Goal: Task Accomplishment & Management: Use online tool/utility

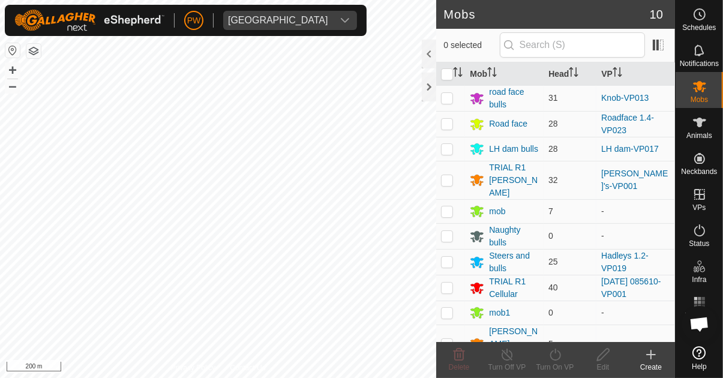
scroll to position [656, 0]
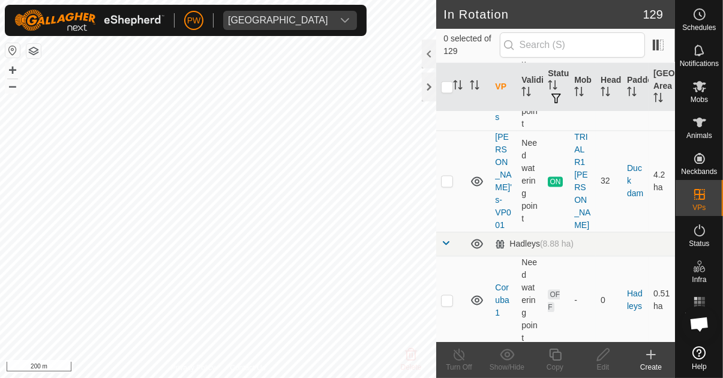
scroll to position [2160, 0]
click at [447, 186] on td at bounding box center [450, 180] width 29 height 101
checkbox input "true"
click at [551, 357] on icon at bounding box center [555, 355] width 12 height 12
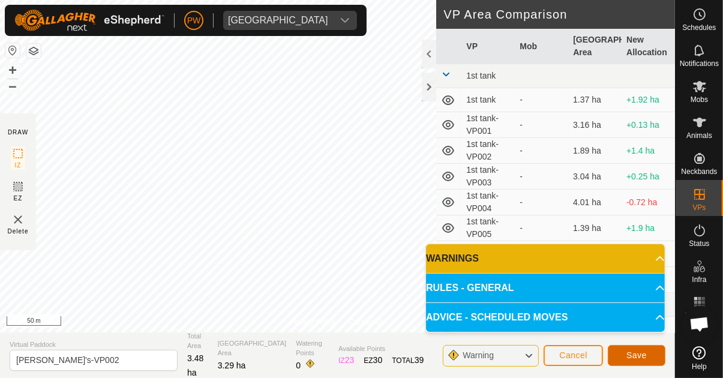
click at [641, 353] on span "Save" at bounding box center [637, 356] width 20 height 10
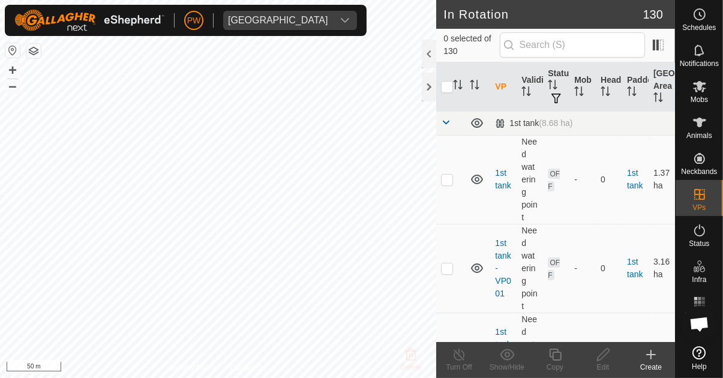
click at [704, 91] on icon at bounding box center [700, 86] width 14 height 14
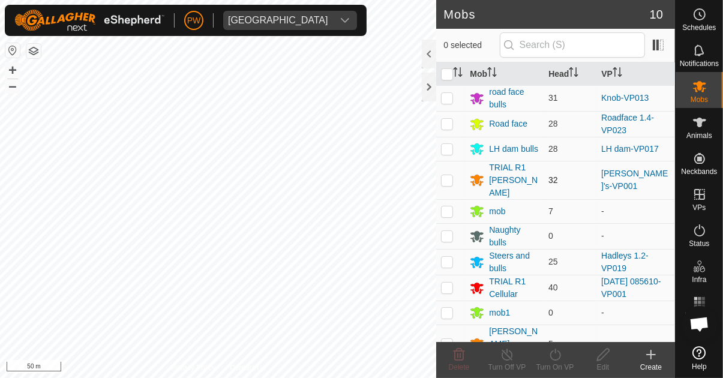
click at [445, 176] on p-checkbox at bounding box center [447, 180] width 12 height 10
checkbox input "true"
click at [551, 359] on icon at bounding box center [555, 355] width 15 height 14
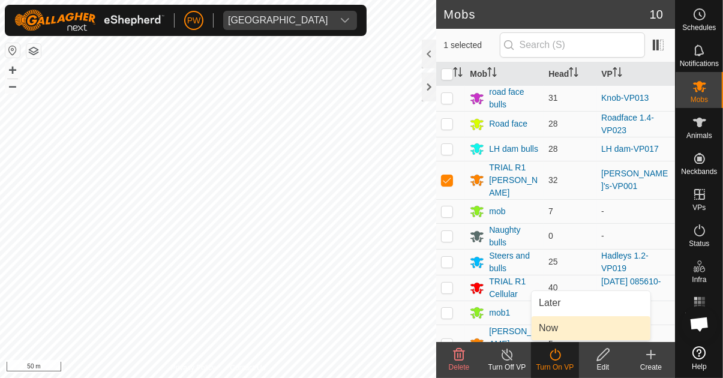
click at [571, 333] on link "Now" at bounding box center [591, 328] width 119 height 24
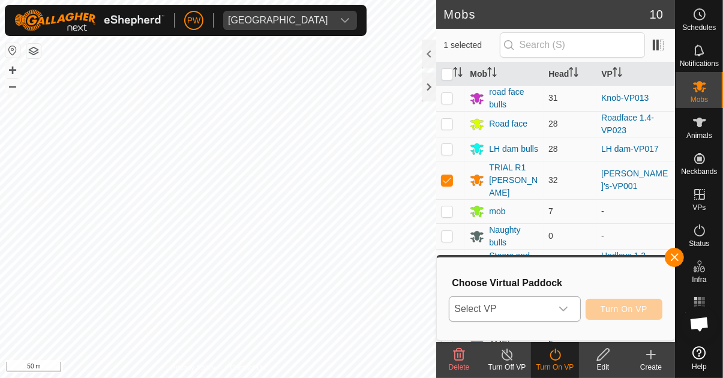
click at [567, 317] on div "dropdown trigger" at bounding box center [564, 309] width 24 height 24
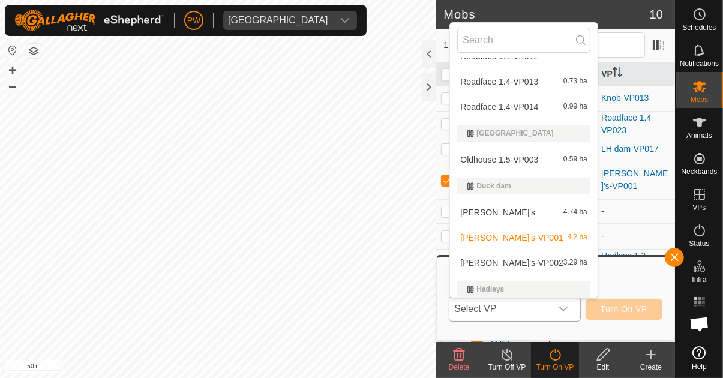
scroll to position [603, 0]
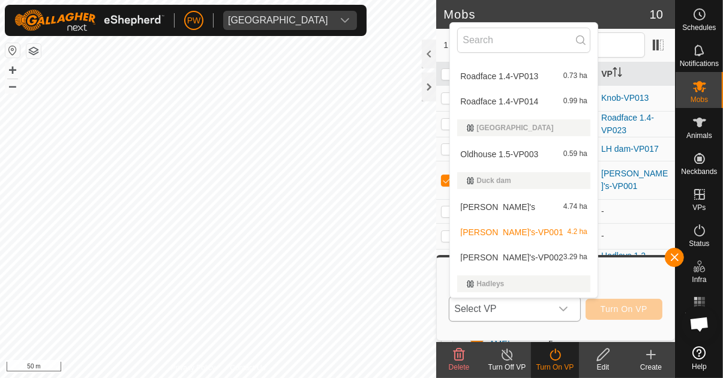
click at [545, 206] on div "Matt's 4.74 ha" at bounding box center [523, 207] width 133 height 14
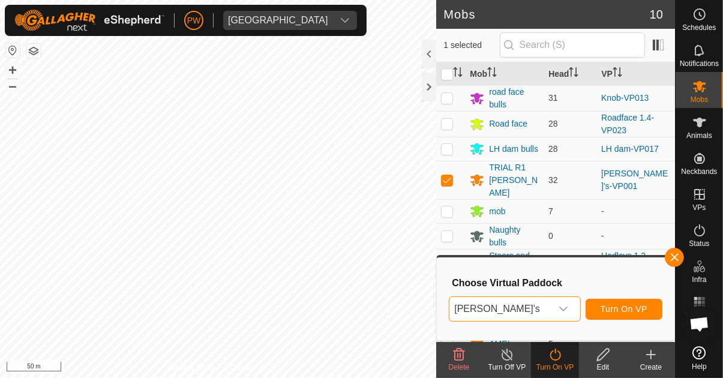
click at [567, 311] on icon "dropdown trigger" at bounding box center [564, 309] width 10 height 10
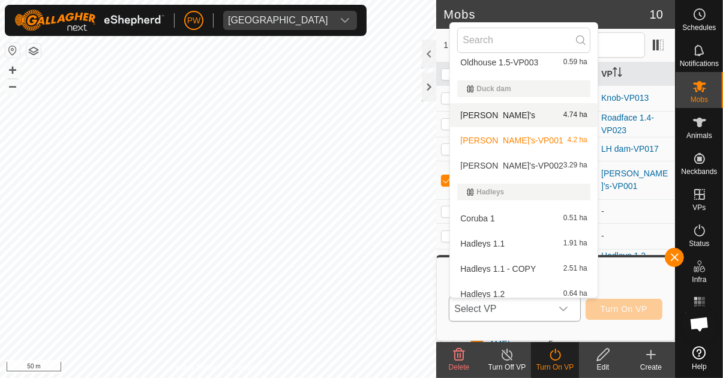
scroll to position [698, 0]
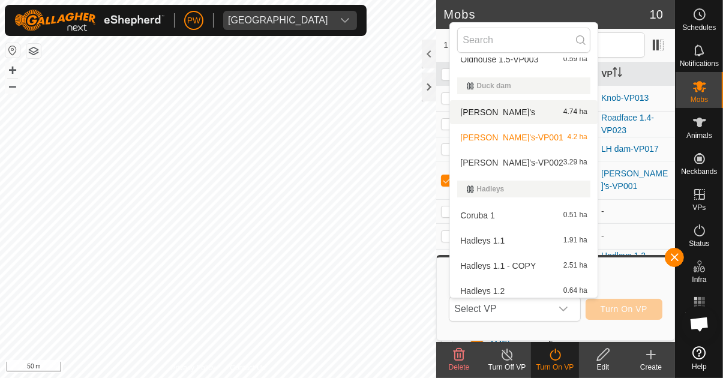
click at [501, 163] on span "Matt's-VP002" at bounding box center [511, 162] width 103 height 8
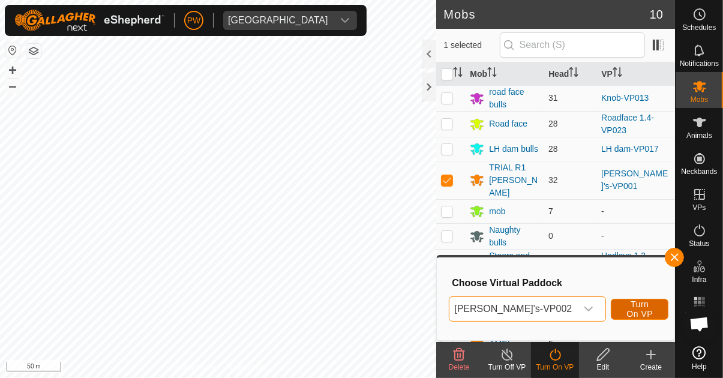
click at [635, 307] on span "Turn On VP" at bounding box center [640, 309] width 28 height 19
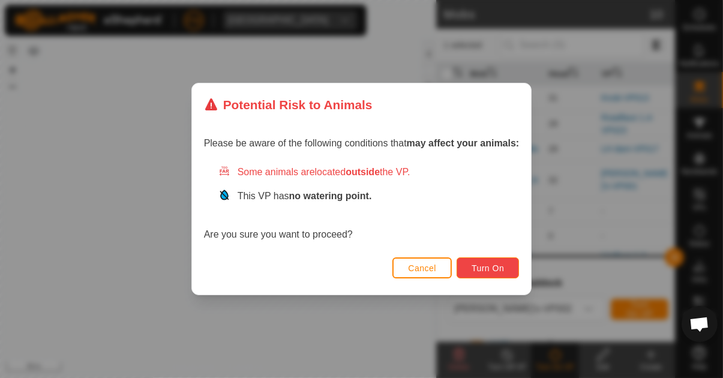
click at [492, 264] on span "Turn On" at bounding box center [488, 269] width 32 height 10
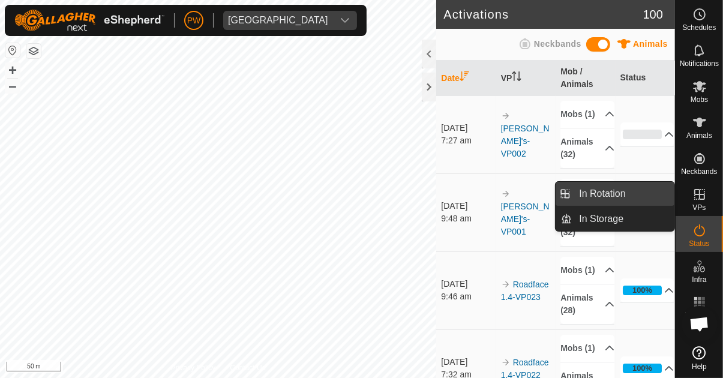
click at [594, 191] on span "In Rotation" at bounding box center [602, 194] width 46 height 14
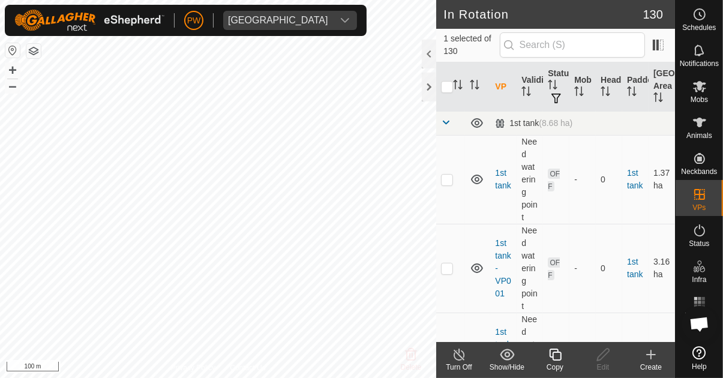
click at [558, 355] on icon at bounding box center [555, 355] width 15 height 14
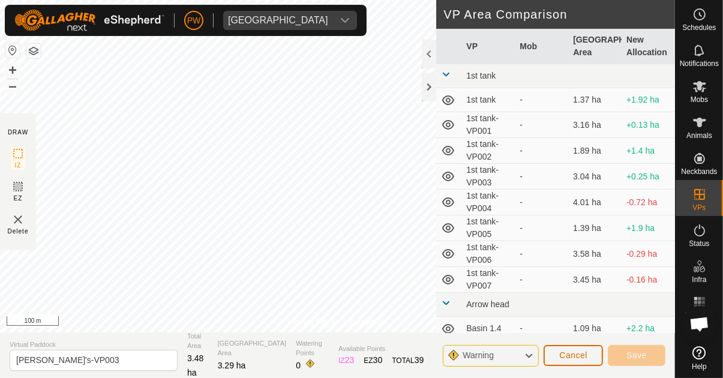
click at [570, 358] on span "Cancel" at bounding box center [573, 356] width 28 height 10
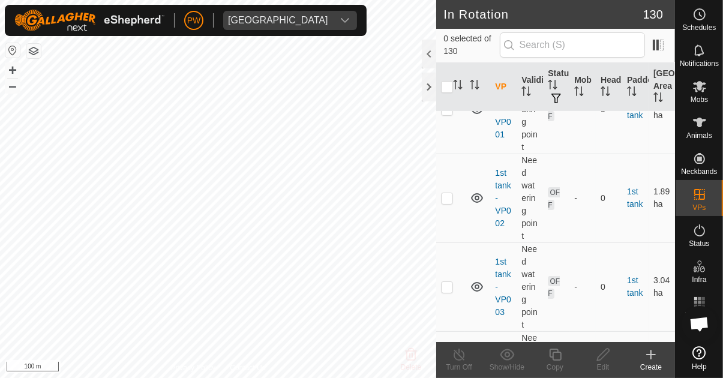
scroll to position [196, 0]
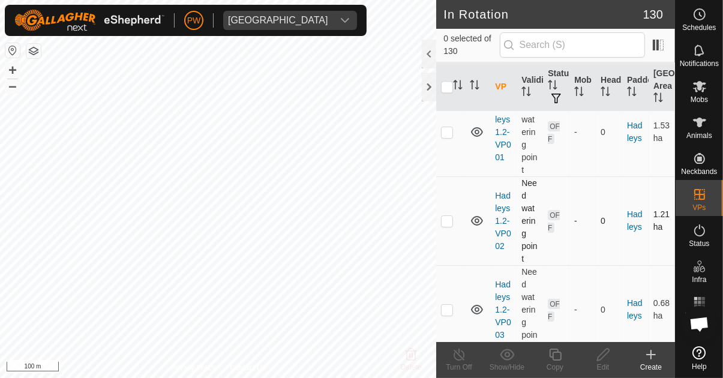
click at [606, 215] on td "0" at bounding box center [609, 220] width 26 height 89
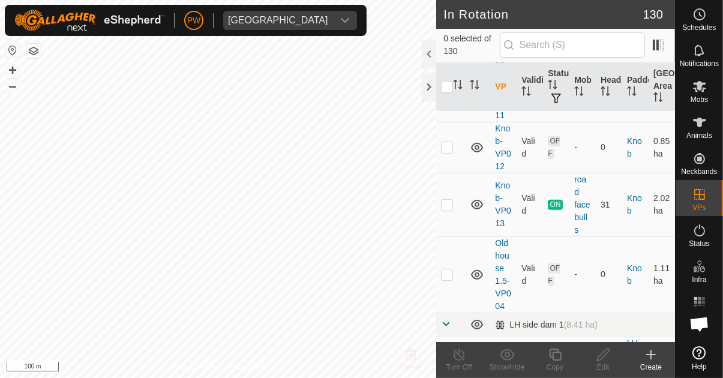
scroll to position [4693, 0]
click at [447, 201] on p-checkbox at bounding box center [447, 206] width 12 height 10
checkbox input "true"
click at [546, 362] on div "Copy" at bounding box center [555, 367] width 48 height 11
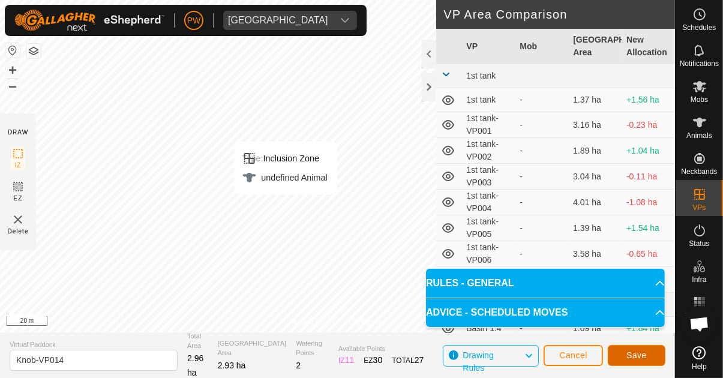
click at [634, 355] on span "Save" at bounding box center [637, 356] width 20 height 10
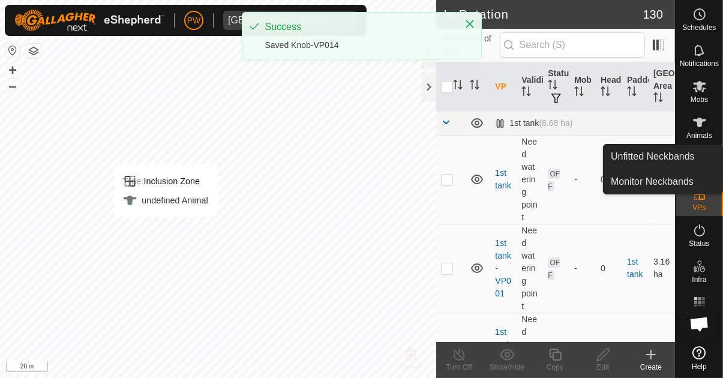
click at [695, 132] on span "Animals" at bounding box center [700, 135] width 26 height 7
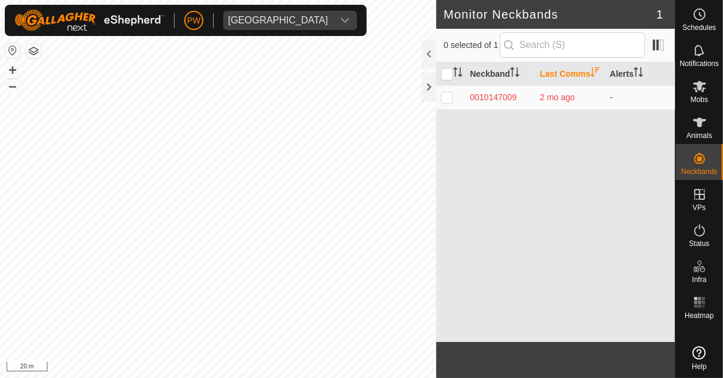
click at [696, 97] on span "Mobs" at bounding box center [699, 99] width 17 height 7
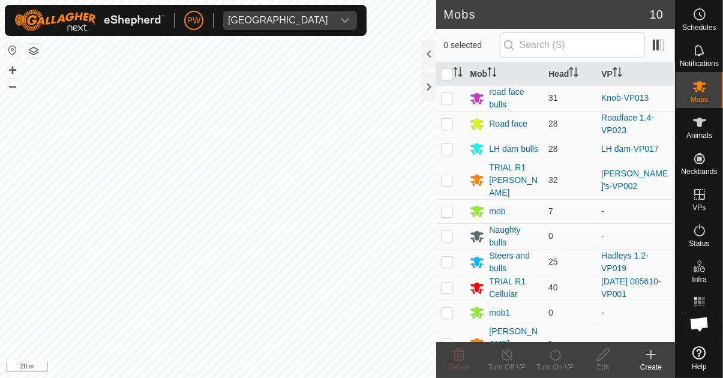
scroll to position [656, 0]
click at [452, 100] on p-checkbox at bounding box center [447, 98] width 12 height 10
checkbox input "true"
click at [558, 358] on icon at bounding box center [555, 355] width 15 height 14
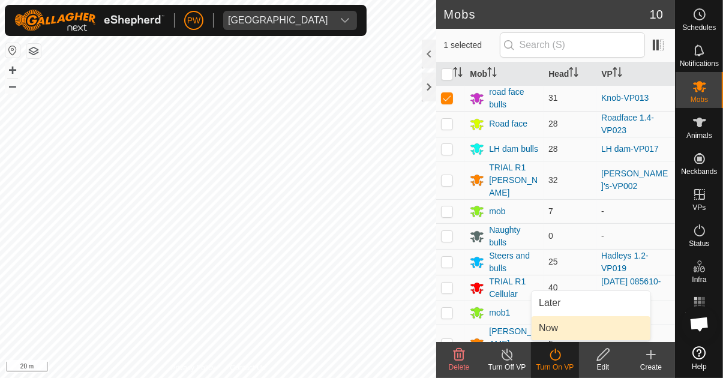
click at [580, 330] on link "Now" at bounding box center [591, 328] width 119 height 24
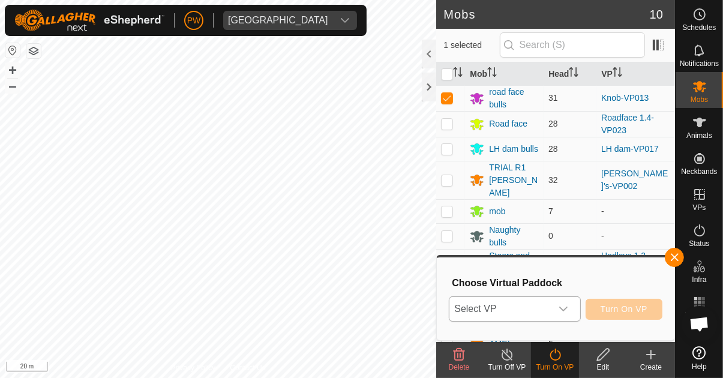
click at [568, 310] on icon "dropdown trigger" at bounding box center [564, 309] width 10 height 10
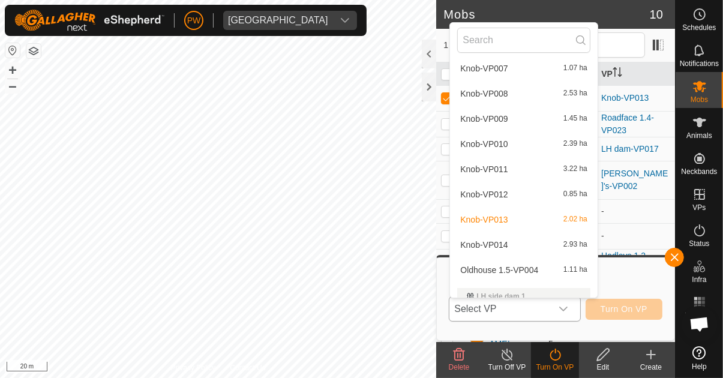
scroll to position [1528, 0]
click at [490, 245] on span "Knob-VP014" at bounding box center [483, 245] width 47 height 8
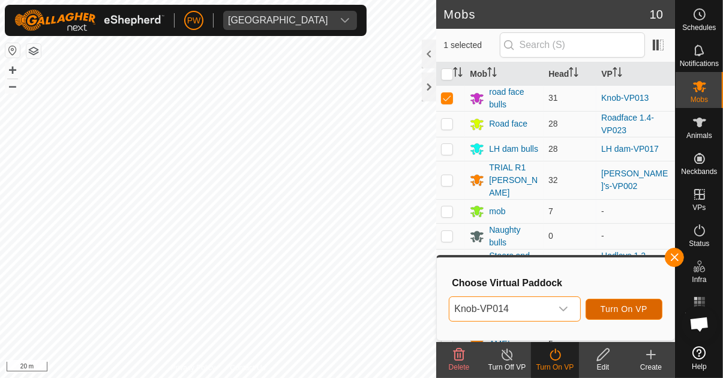
click at [629, 304] on span "Turn On VP" at bounding box center [624, 309] width 47 height 10
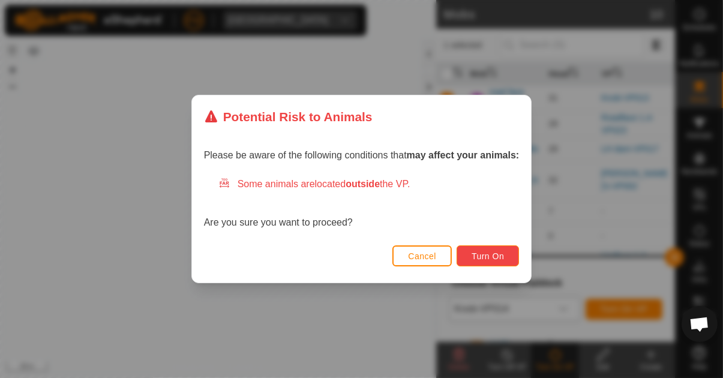
click at [495, 258] on span "Turn On" at bounding box center [488, 257] width 32 height 10
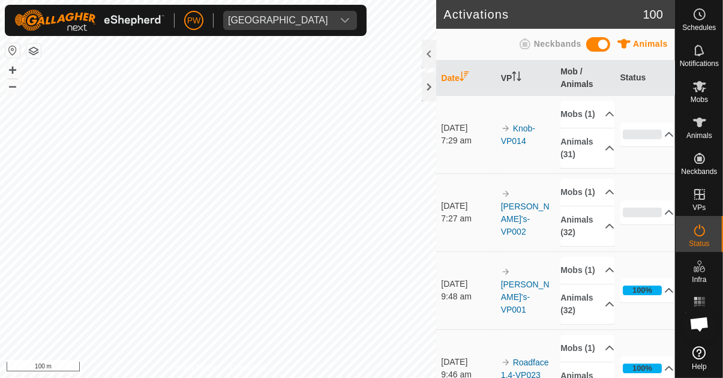
click at [703, 90] on icon at bounding box center [699, 86] width 13 height 11
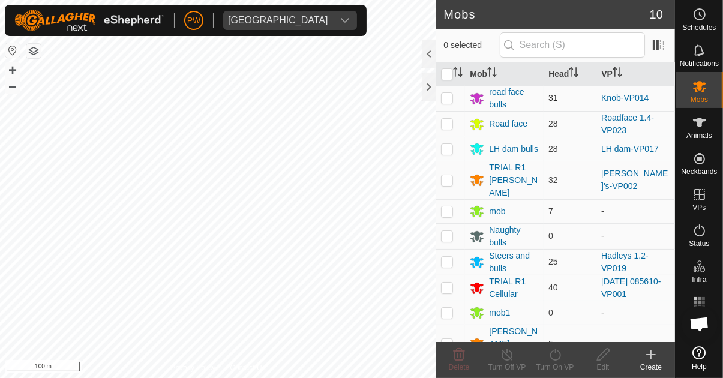
click at [443, 96] on p-checkbox at bounding box center [447, 98] width 12 height 10
checkbox input "true"
click at [552, 358] on icon at bounding box center [555, 355] width 11 height 12
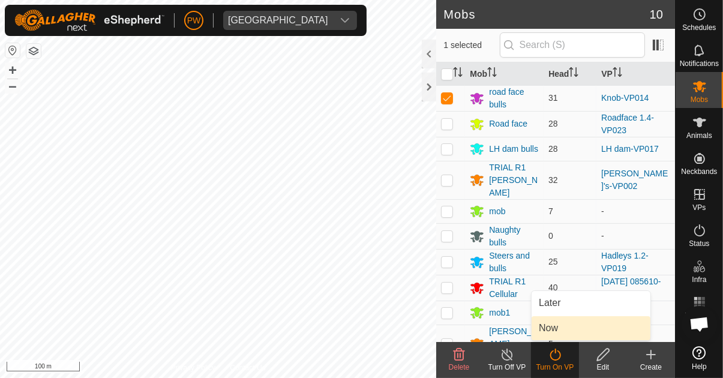
click at [570, 324] on link "Now" at bounding box center [591, 328] width 119 height 24
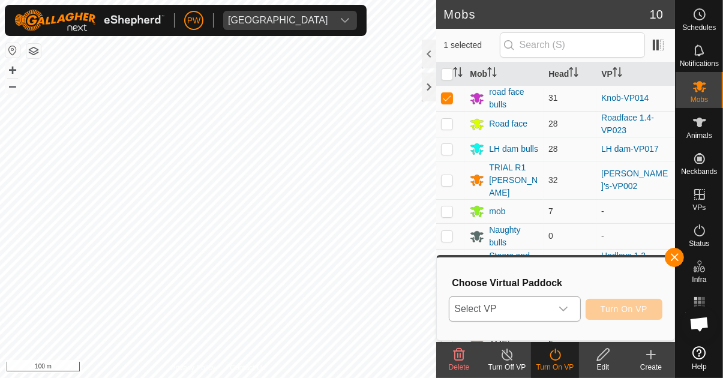
click at [567, 308] on icon "dropdown trigger" at bounding box center [564, 309] width 10 height 10
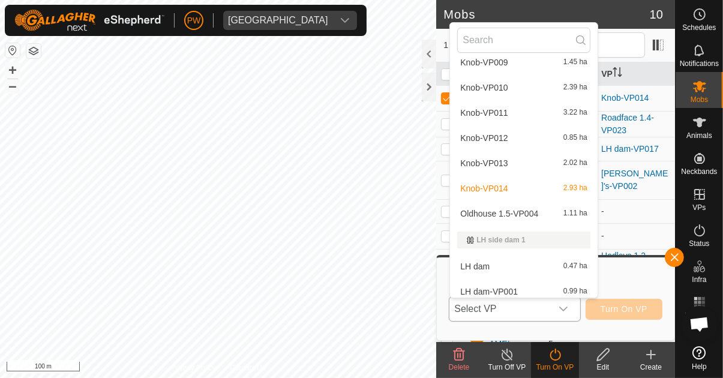
scroll to position [1583, 0]
click at [527, 187] on div "Knob-VP014 2.93 ha" at bounding box center [523, 189] width 133 height 14
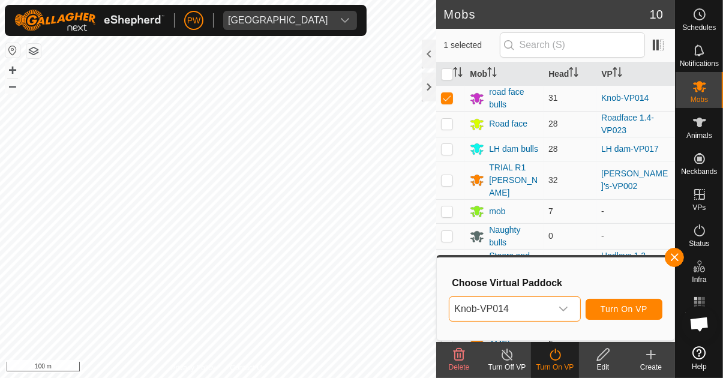
click at [563, 310] on icon "dropdown trigger" at bounding box center [564, 309] width 10 height 10
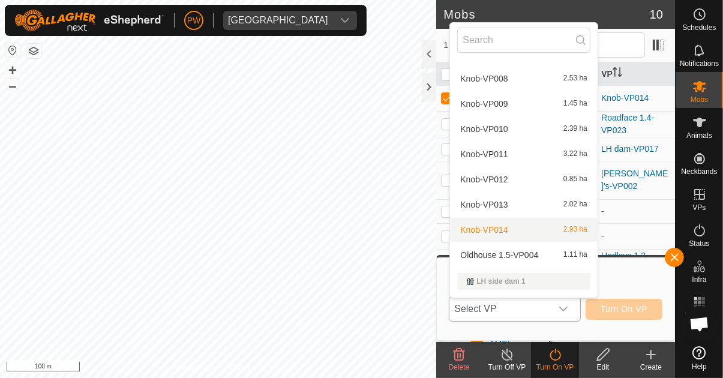
scroll to position [1548, 0]
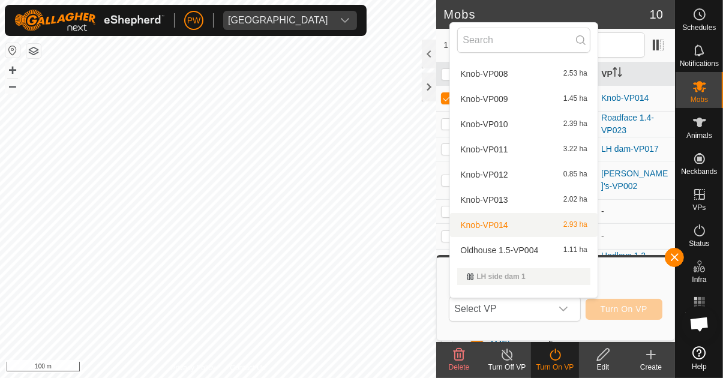
click at [534, 201] on div "Knob-VP013 2.02 ha" at bounding box center [523, 200] width 133 height 14
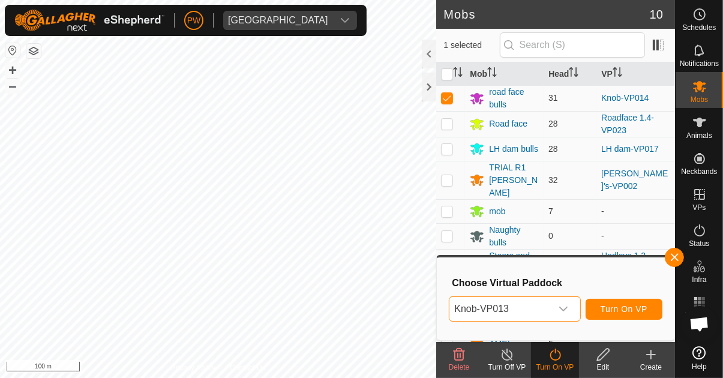
click at [567, 311] on icon "dropdown trigger" at bounding box center [564, 309] width 10 height 10
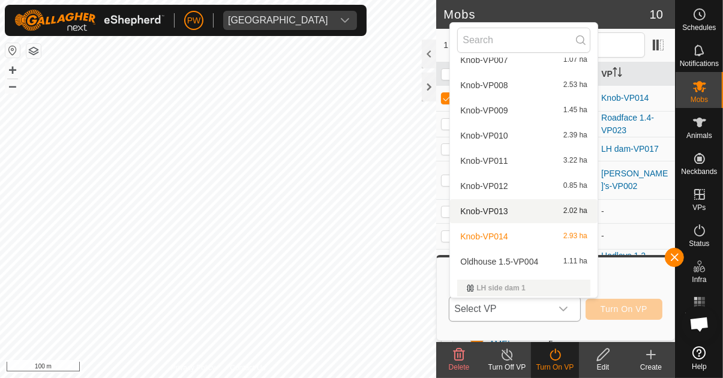
scroll to position [1539, 0]
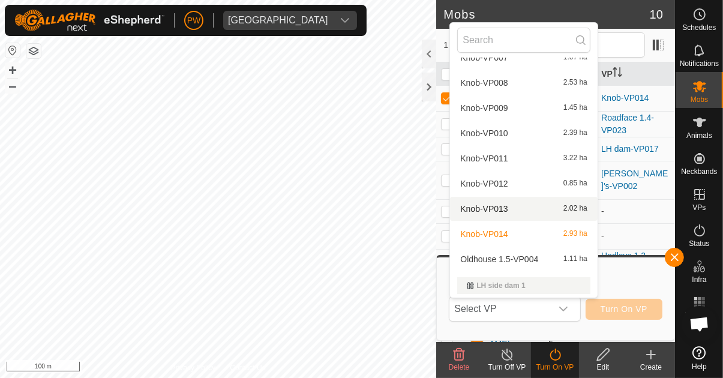
click at [550, 234] on div "Knob-VP014 2.93 ha" at bounding box center [523, 234] width 133 height 14
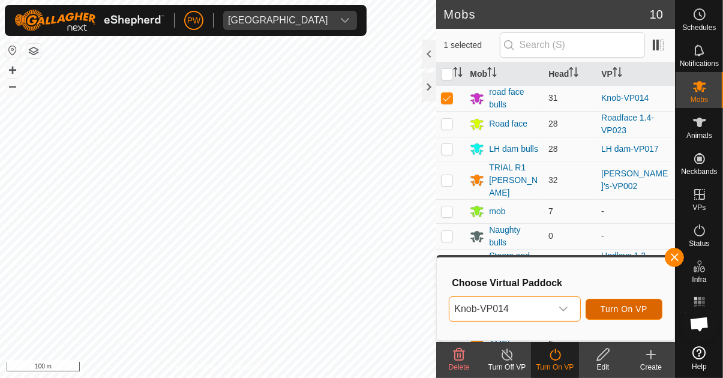
click at [633, 313] on span "Turn On VP" at bounding box center [624, 309] width 47 height 10
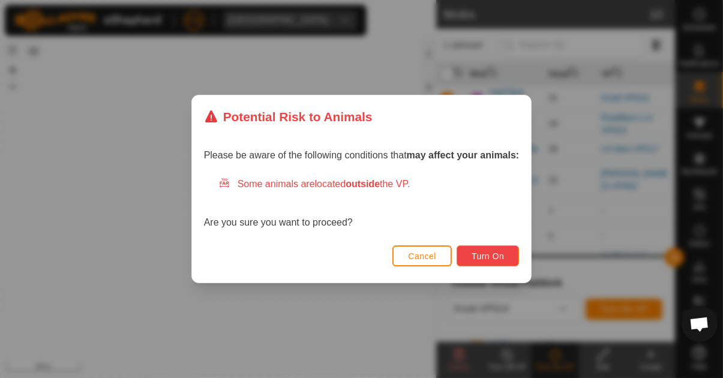
click at [487, 258] on span "Turn On" at bounding box center [488, 257] width 32 height 10
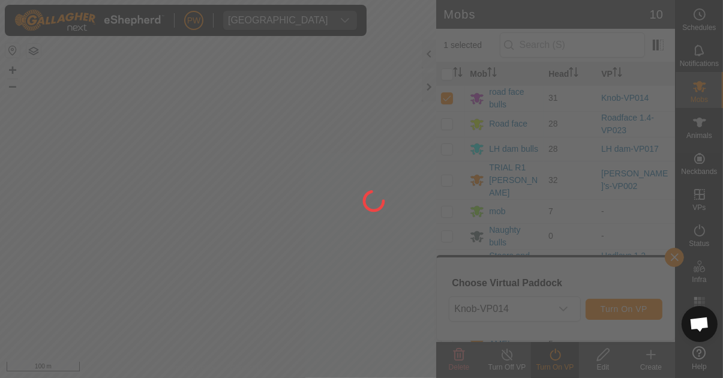
click at [679, 256] on div at bounding box center [361, 189] width 723 height 378
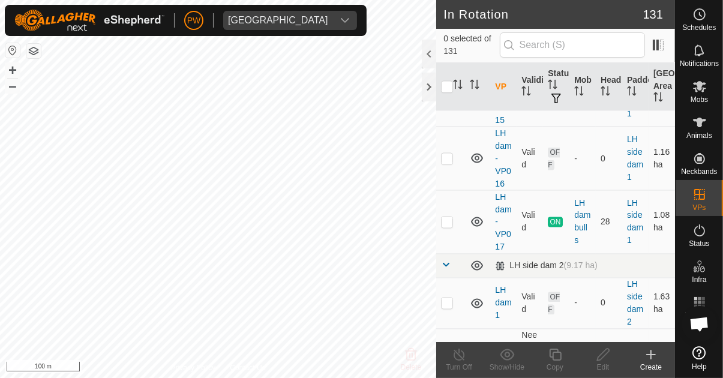
scroll to position [6000, 0]
click at [446, 216] on p-checkbox at bounding box center [447, 221] width 12 height 10
checkbox input "true"
click at [556, 354] on icon at bounding box center [555, 355] width 15 height 14
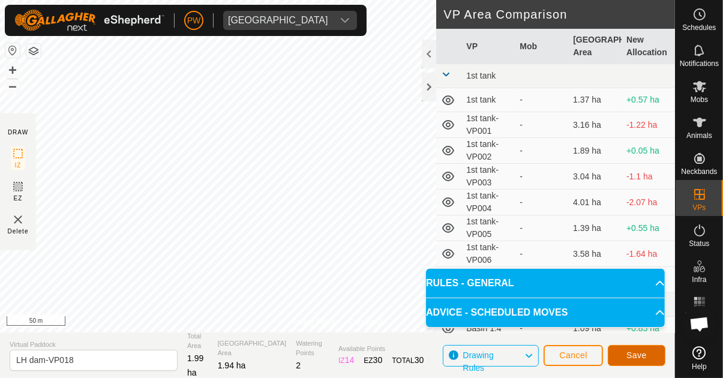
click at [637, 357] on span "Save" at bounding box center [637, 356] width 20 height 10
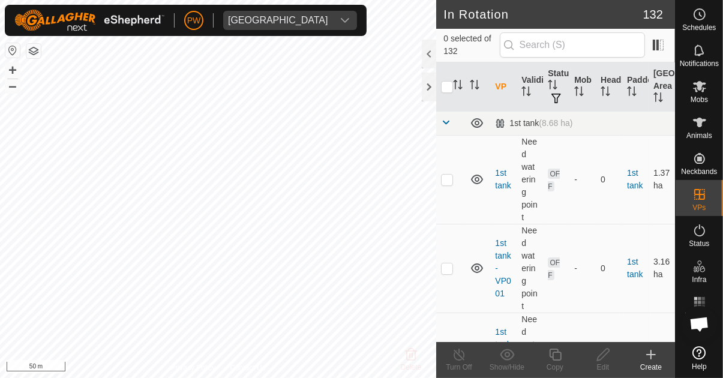
click at [704, 96] on span "Mobs" at bounding box center [699, 99] width 17 height 7
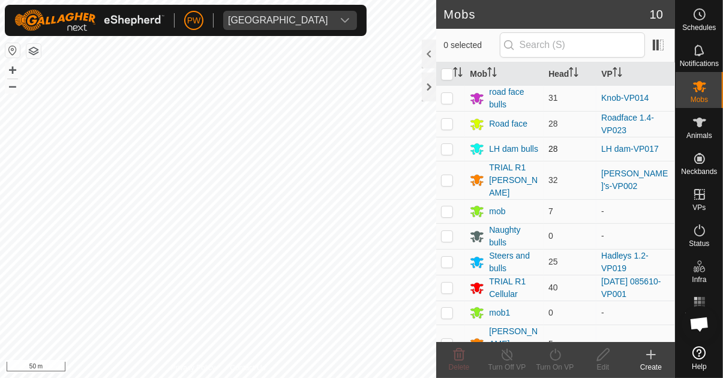
click at [450, 146] on p-checkbox at bounding box center [447, 149] width 12 height 10
checkbox input "true"
click at [552, 366] on div "Turn On VP" at bounding box center [555, 367] width 48 height 11
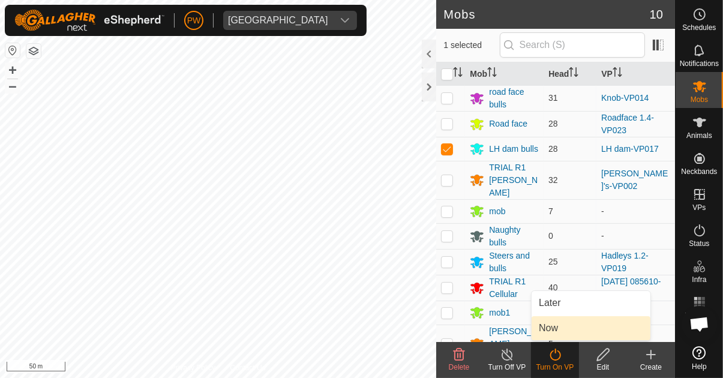
click at [557, 328] on span "Now" at bounding box center [548, 328] width 19 height 14
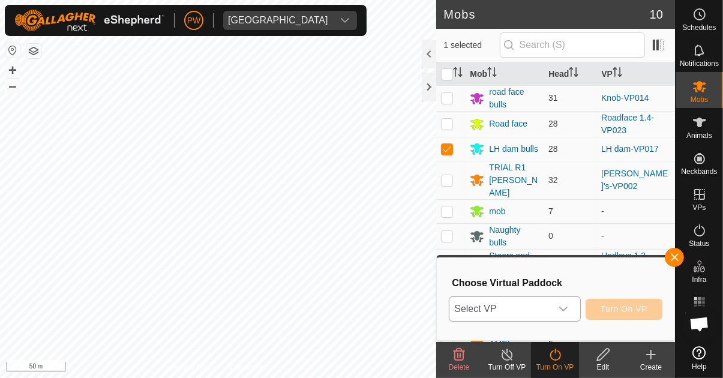
click at [565, 312] on icon "dropdown trigger" at bounding box center [564, 309] width 10 height 10
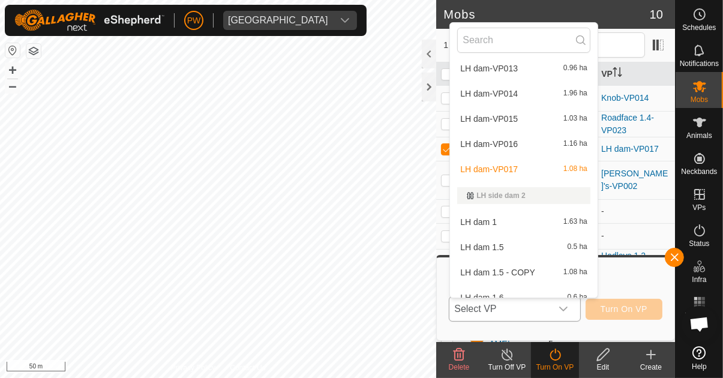
scroll to position [2105, 0]
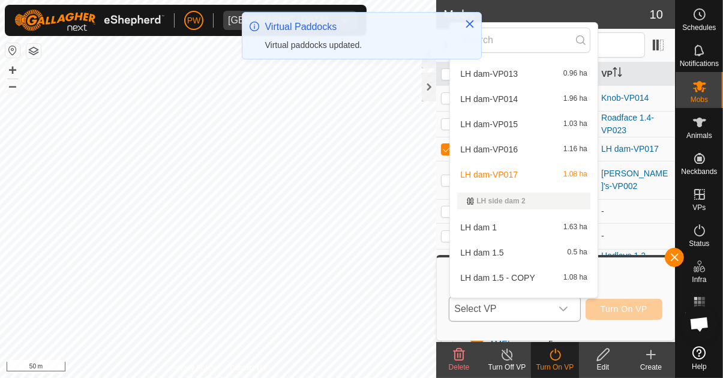
click at [520, 148] on div "LH dam-VP016 1.16 ha" at bounding box center [523, 149] width 133 height 14
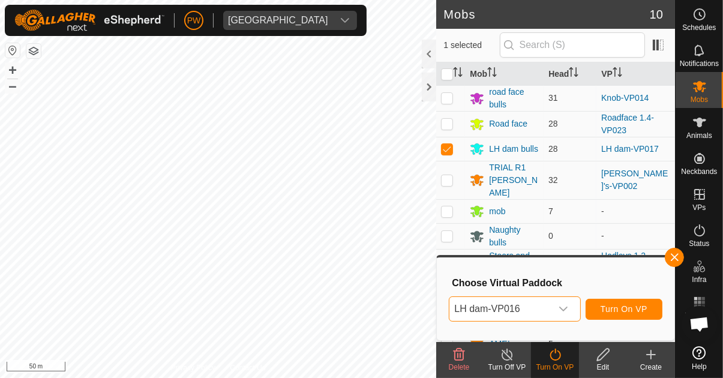
click at [563, 311] on icon "dropdown trigger" at bounding box center [564, 309] width 10 height 10
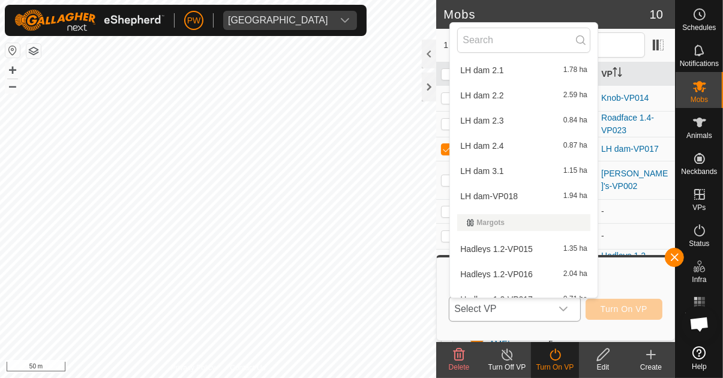
scroll to position [2415, 0]
click at [519, 188] on div "LH dam-VP018 1.94 ha" at bounding box center [523, 195] width 133 height 14
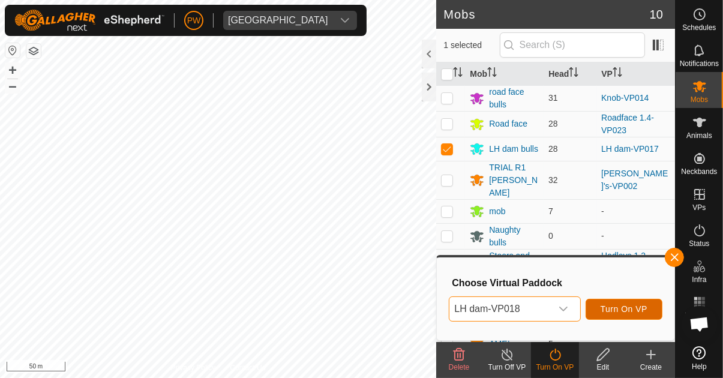
click at [611, 307] on span "Turn On VP" at bounding box center [624, 309] width 47 height 10
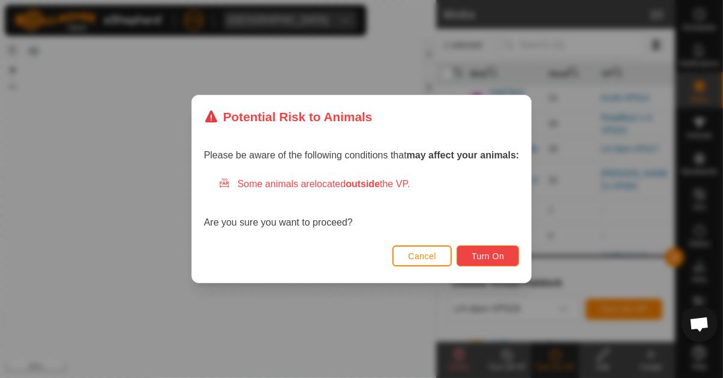
click at [488, 257] on span "Turn On" at bounding box center [488, 257] width 32 height 10
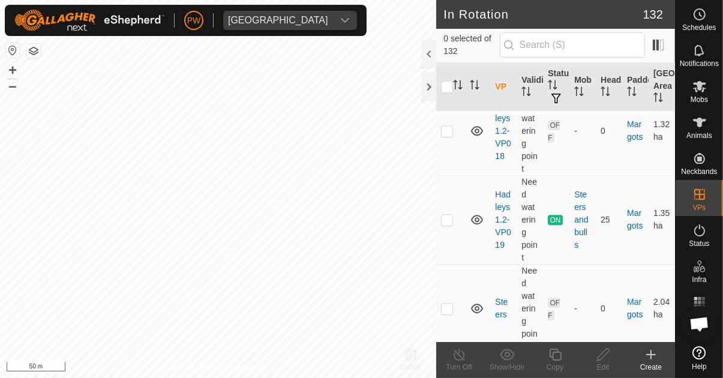
scroll to position [7192, 0]
click at [452, 216] on p-checkbox at bounding box center [447, 221] width 12 height 10
checkbox input "true"
click at [555, 367] on div "Copy" at bounding box center [555, 367] width 48 height 11
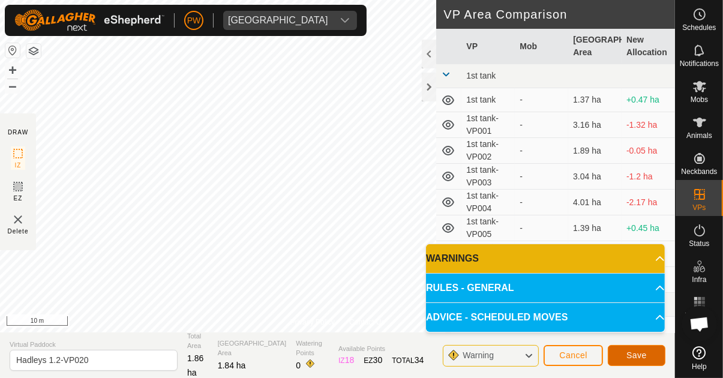
click at [639, 357] on span "Save" at bounding box center [637, 356] width 20 height 10
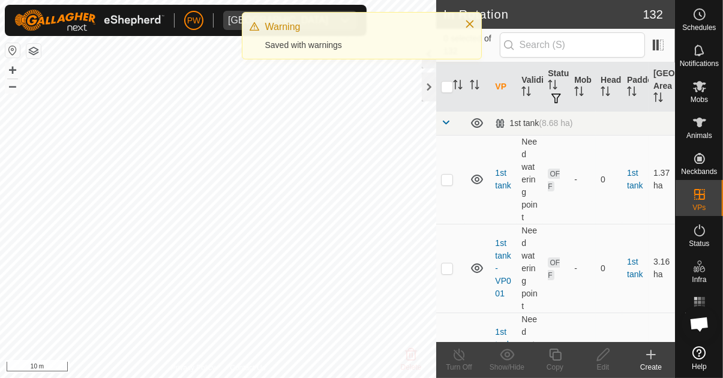
click at [701, 90] on icon at bounding box center [700, 86] width 14 height 14
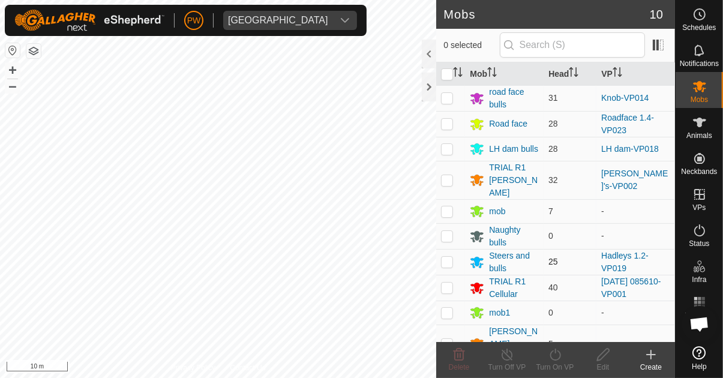
click at [444, 257] on p-checkbox at bounding box center [447, 262] width 12 height 10
checkbox input "true"
click at [556, 360] on icon at bounding box center [555, 355] width 11 height 12
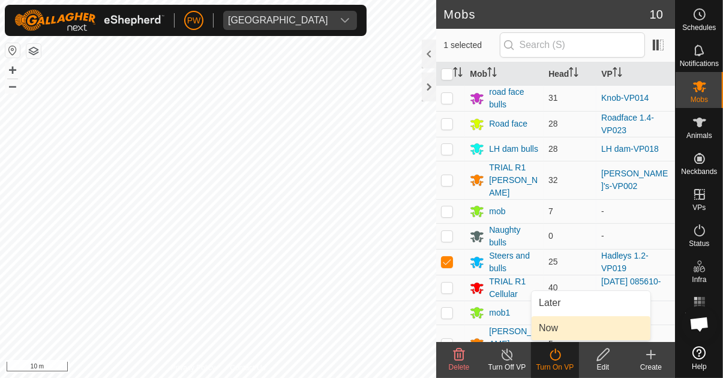
click at [562, 331] on link "Now" at bounding box center [591, 328] width 119 height 24
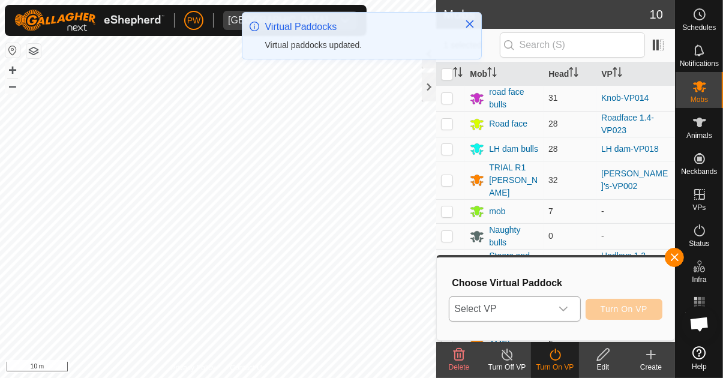
click at [565, 314] on div "dropdown trigger" at bounding box center [564, 309] width 24 height 24
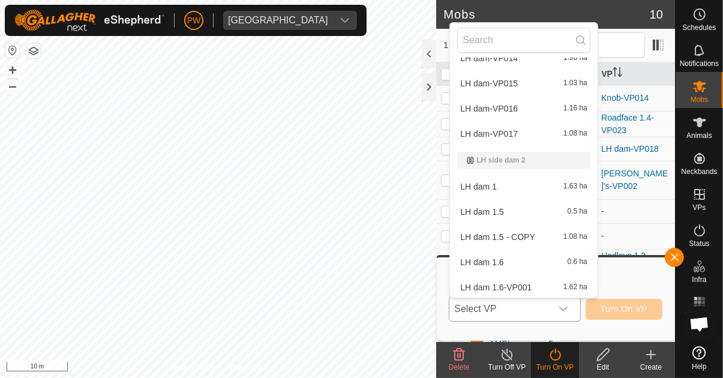
scroll to position [2282, 0]
click at [562, 198] on li "LH dam 2.1 1.78 ha" at bounding box center [524, 210] width 148 height 24
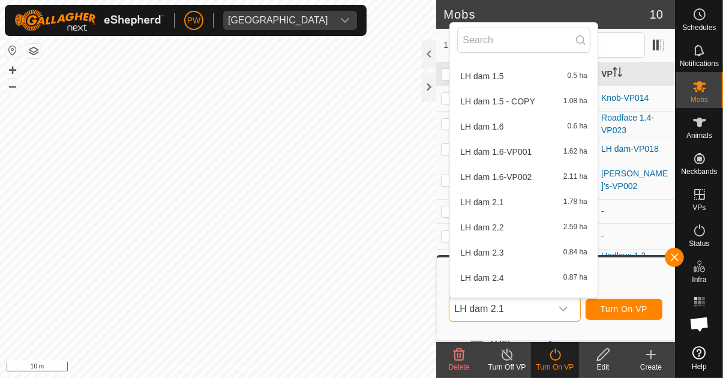
scroll to position [0, 0]
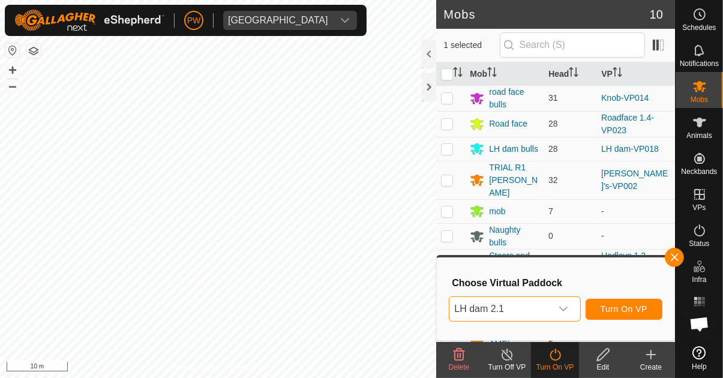
click at [568, 315] on div "dropdown trigger" at bounding box center [564, 309] width 24 height 24
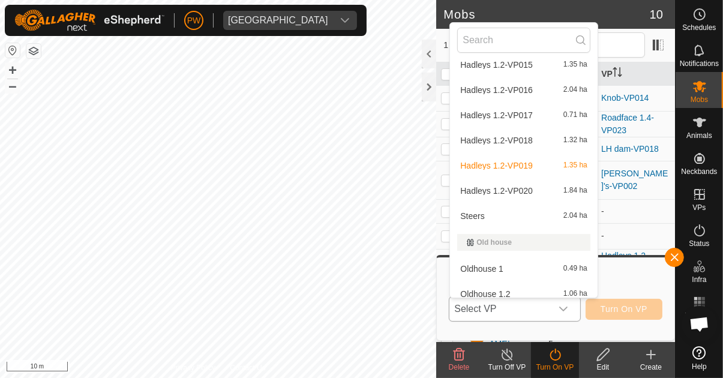
scroll to position [2597, 0]
click at [522, 192] on span "Hadleys 1.2-VP020" at bounding box center [496, 191] width 73 height 8
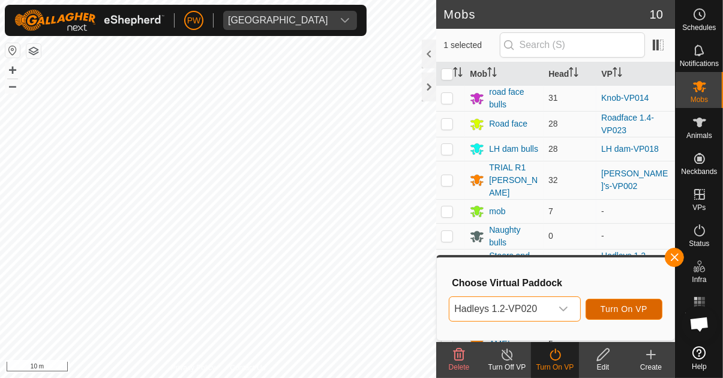
click at [630, 307] on span "Turn On VP" at bounding box center [624, 309] width 47 height 10
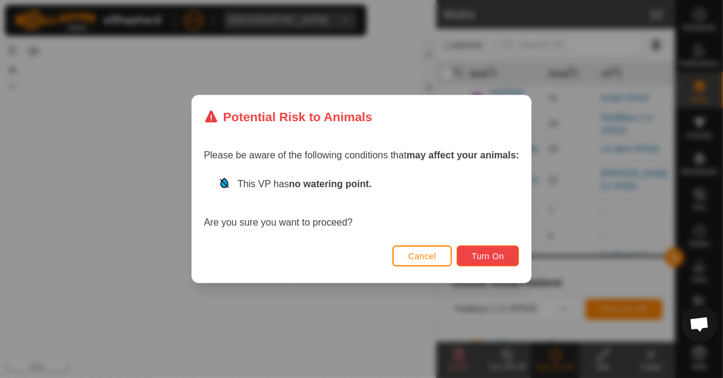
click at [496, 253] on span "Turn On" at bounding box center [488, 257] width 32 height 10
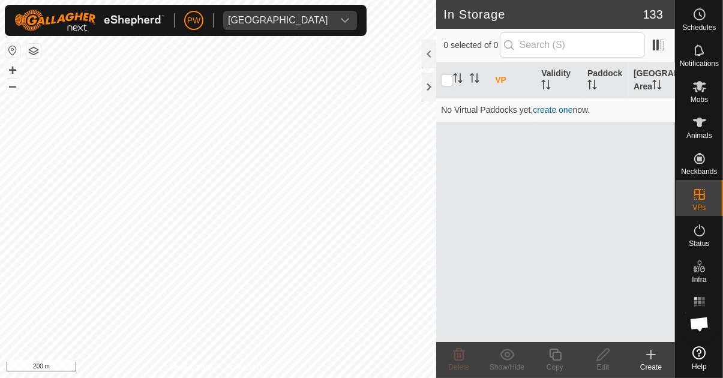
scroll to position [656, 0]
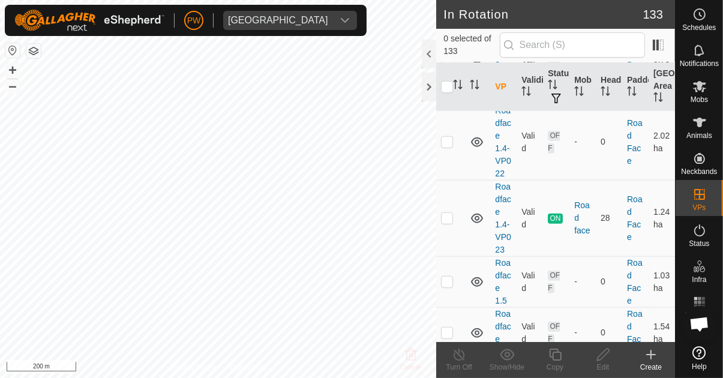
scroll to position [9252, 0]
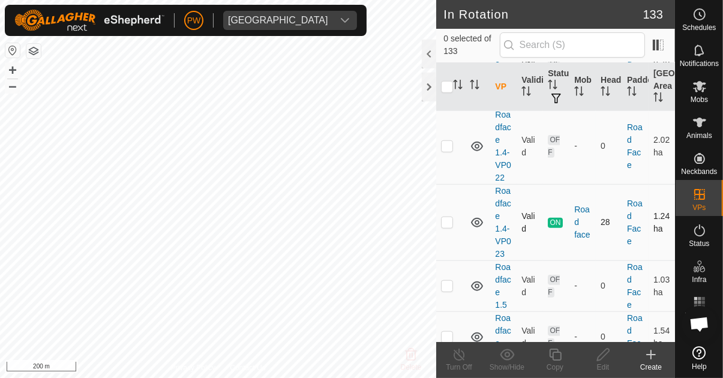
click at [450, 217] on p-checkbox at bounding box center [447, 222] width 12 height 10
checkbox input "true"
click at [558, 363] on div "Copy" at bounding box center [555, 367] width 48 height 11
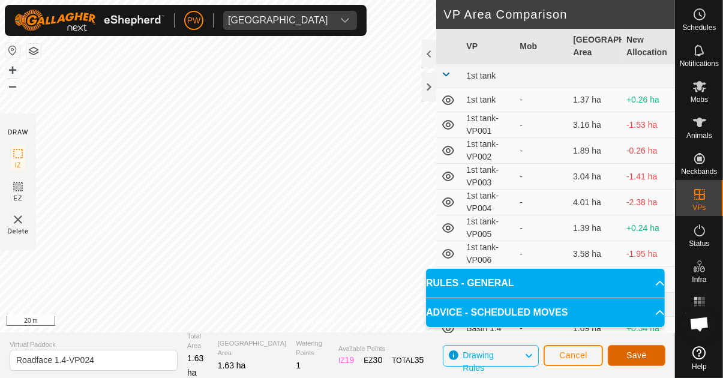
click at [638, 360] on span "Save" at bounding box center [637, 356] width 20 height 10
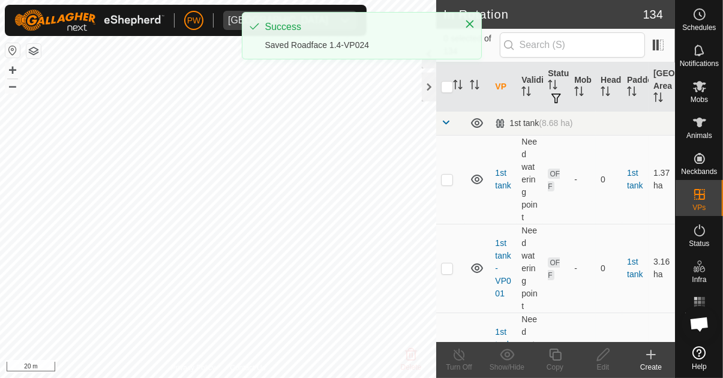
click at [694, 93] on icon at bounding box center [700, 86] width 14 height 14
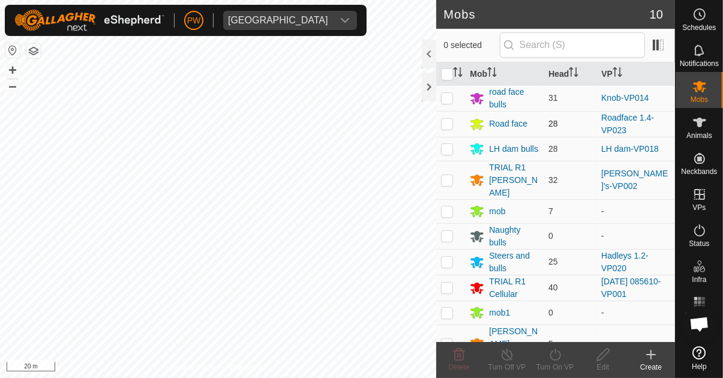
click at [445, 119] on p-checkbox at bounding box center [447, 124] width 12 height 10
checkbox input "true"
click at [551, 363] on div "Turn On VP" at bounding box center [555, 367] width 48 height 11
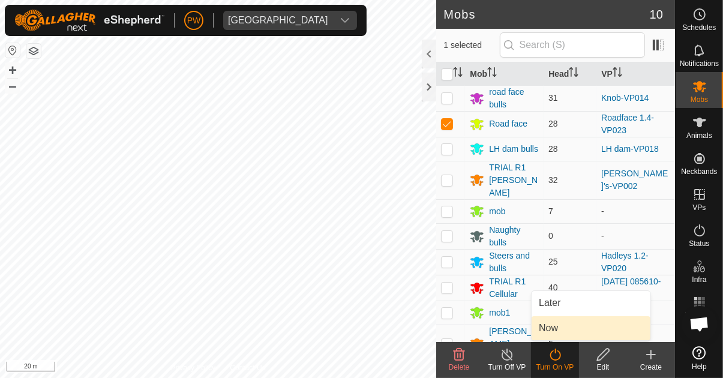
click at [554, 331] on span "Now" at bounding box center [548, 328] width 19 height 14
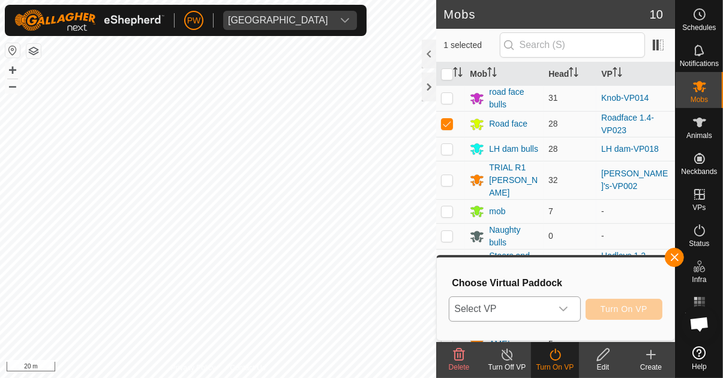
click at [566, 313] on icon "dropdown trigger" at bounding box center [564, 309] width 10 height 10
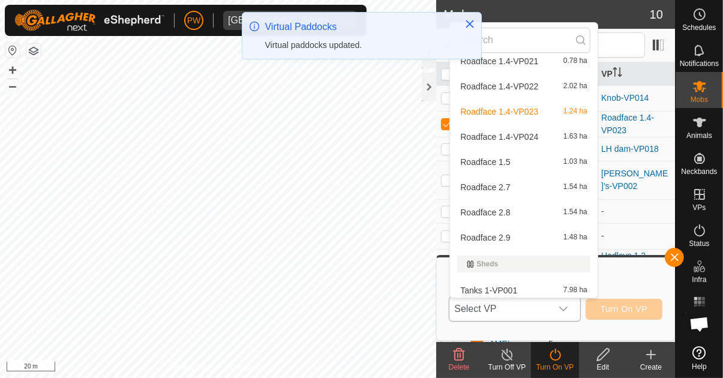
scroll to position [3414, 0]
click at [534, 143] on div "Roadface 1.4-VP024 1.63 ha" at bounding box center [523, 138] width 133 height 14
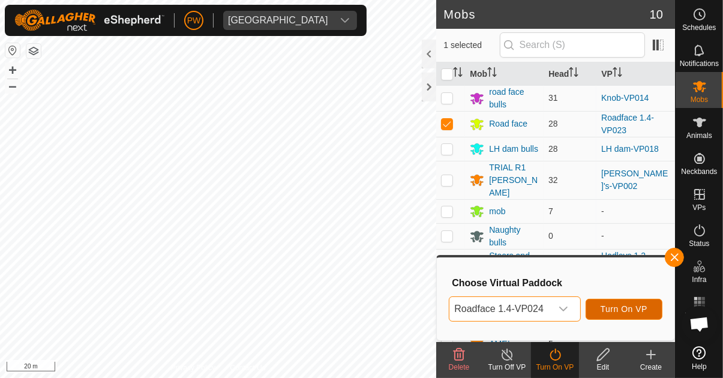
click at [622, 310] on span "Turn On VP" at bounding box center [624, 309] width 47 height 10
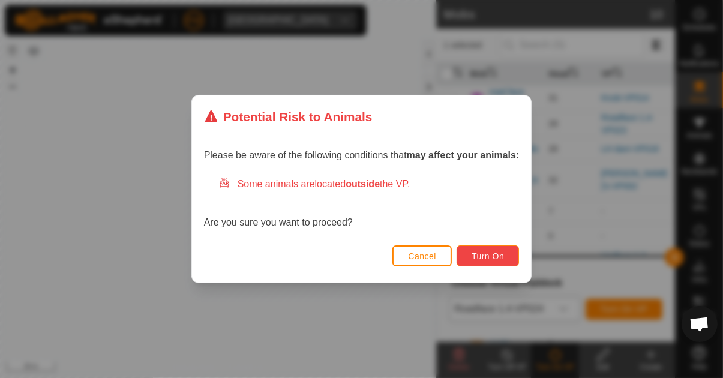
click at [492, 253] on span "Turn On" at bounding box center [488, 257] width 32 height 10
